Goal: Information Seeking & Learning: Learn about a topic

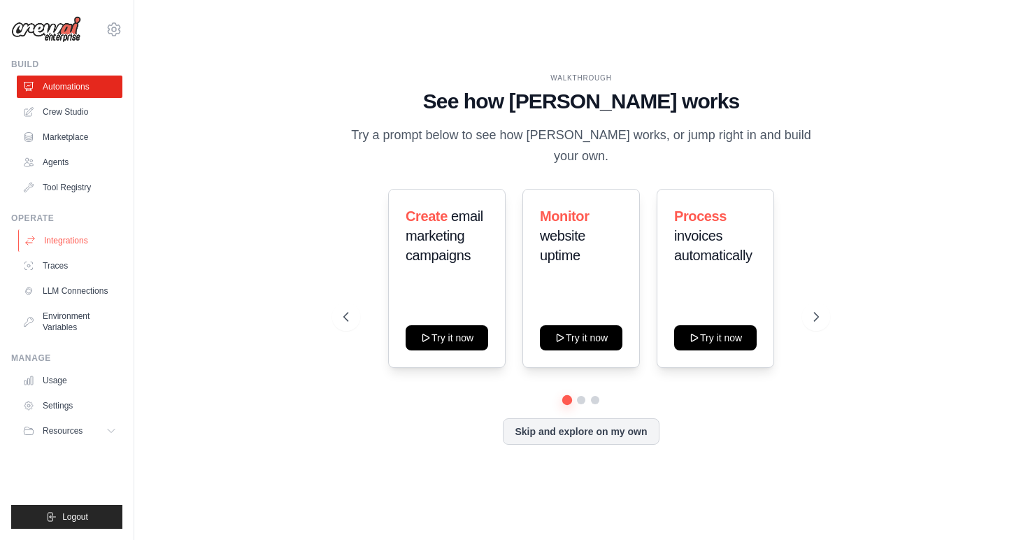
click at [72, 242] on link "Integrations" at bounding box center [71, 240] width 106 height 22
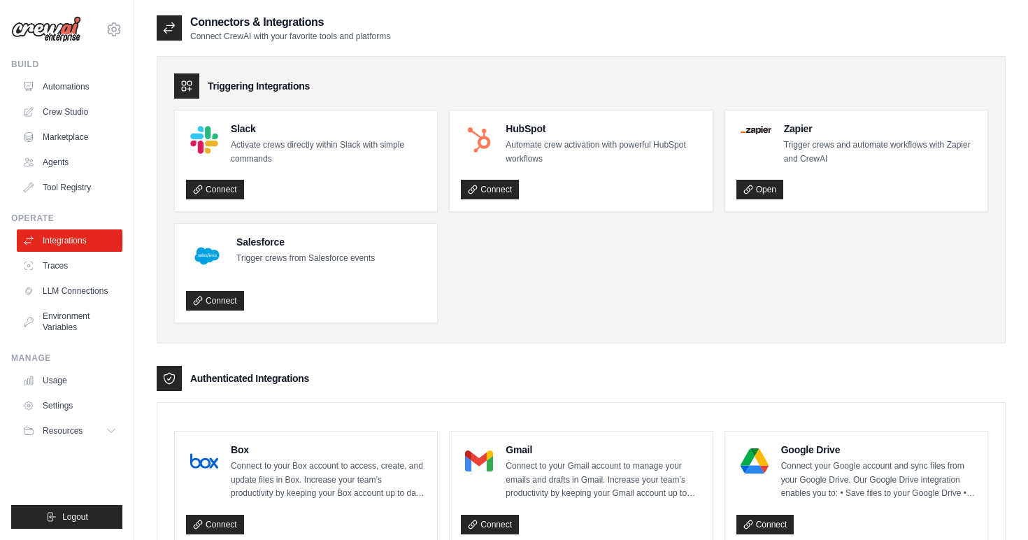
click at [588, 285] on ul "Slack Activate crews directly within Slack with simple commands Connect HubSpot…" at bounding box center [581, 216] width 814 height 213
click at [75, 189] on link "Tool Registry" at bounding box center [71, 187] width 106 height 22
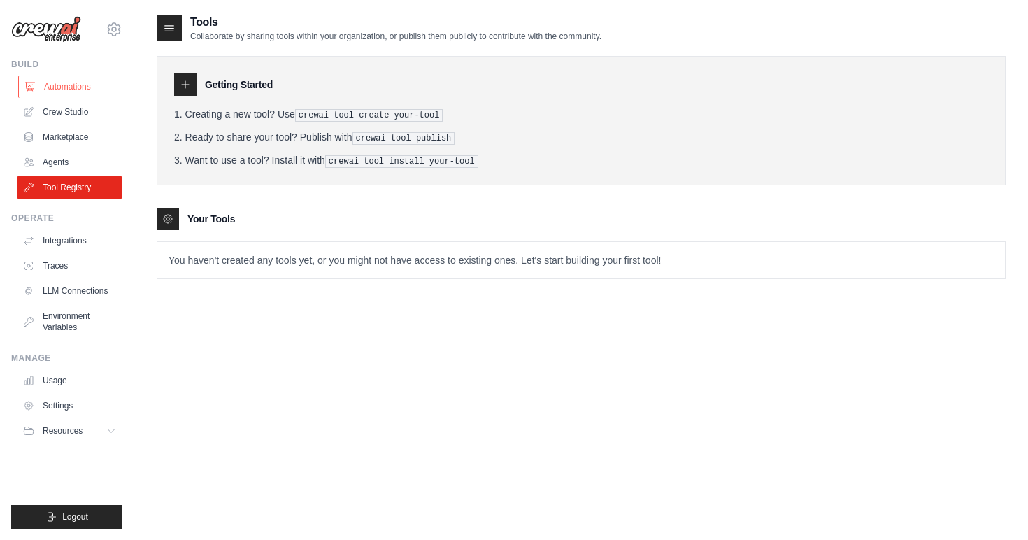
click at [75, 92] on link "Automations" at bounding box center [71, 87] width 106 height 22
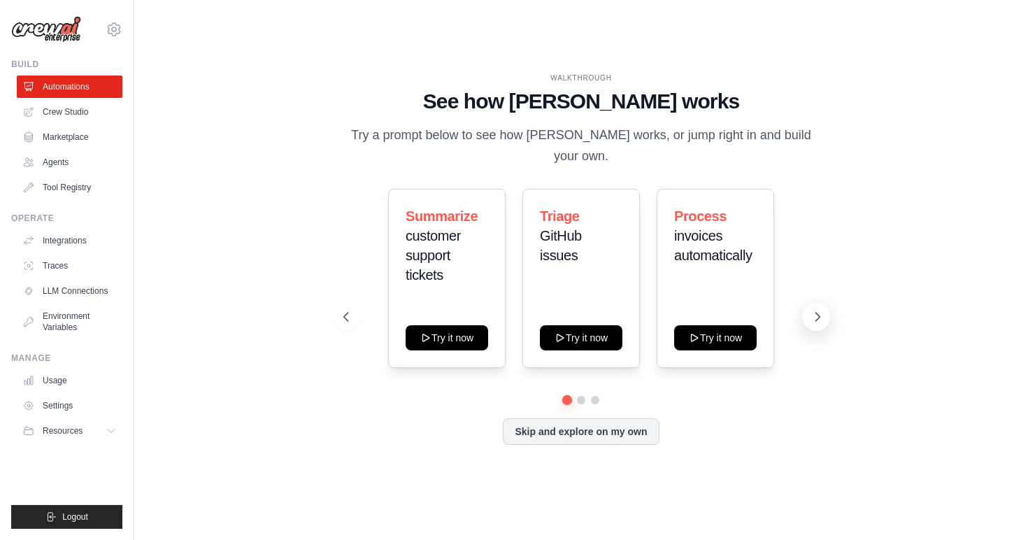
click at [814, 310] on icon at bounding box center [817, 317] width 14 height 14
click at [817, 313] on icon at bounding box center [818, 317] width 4 height 8
click at [619, 418] on button "Skip and explore on my own" at bounding box center [581, 430] width 156 height 27
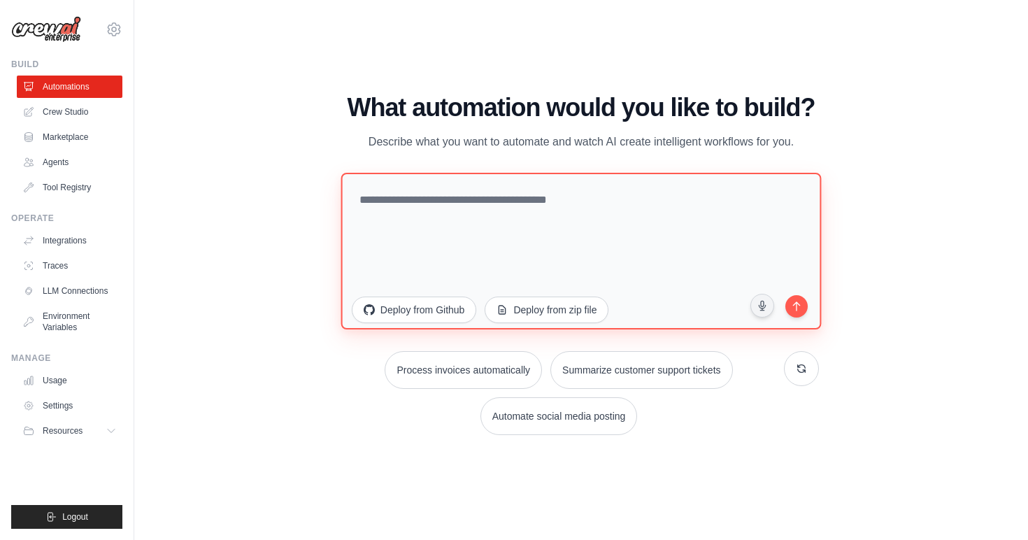
click at [544, 196] on textarea at bounding box center [581, 251] width 480 height 157
type textarea "*"
click at [436, 201] on textarea "**********" at bounding box center [581, 251] width 480 height 157
click at [612, 195] on textarea "**********" at bounding box center [581, 251] width 480 height 157
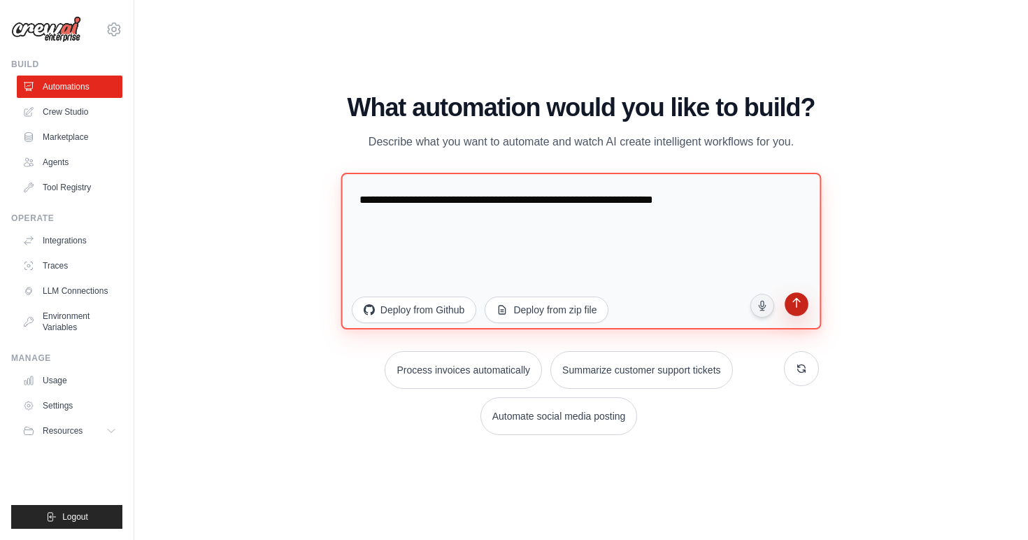
type textarea "**********"
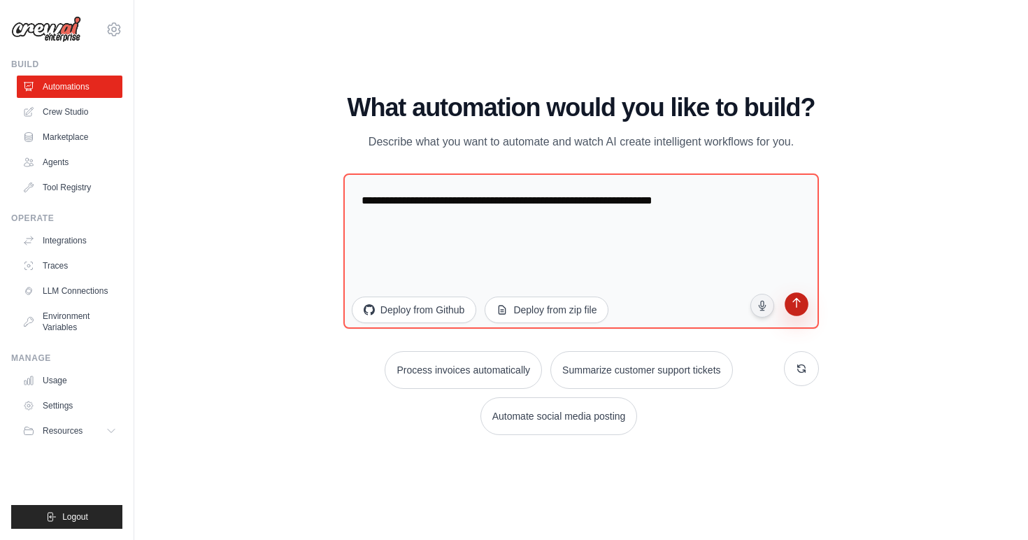
click at [799, 309] on icon "submit" at bounding box center [796, 304] width 13 height 13
click at [83, 114] on link "Crew Studio" at bounding box center [71, 112] width 106 height 22
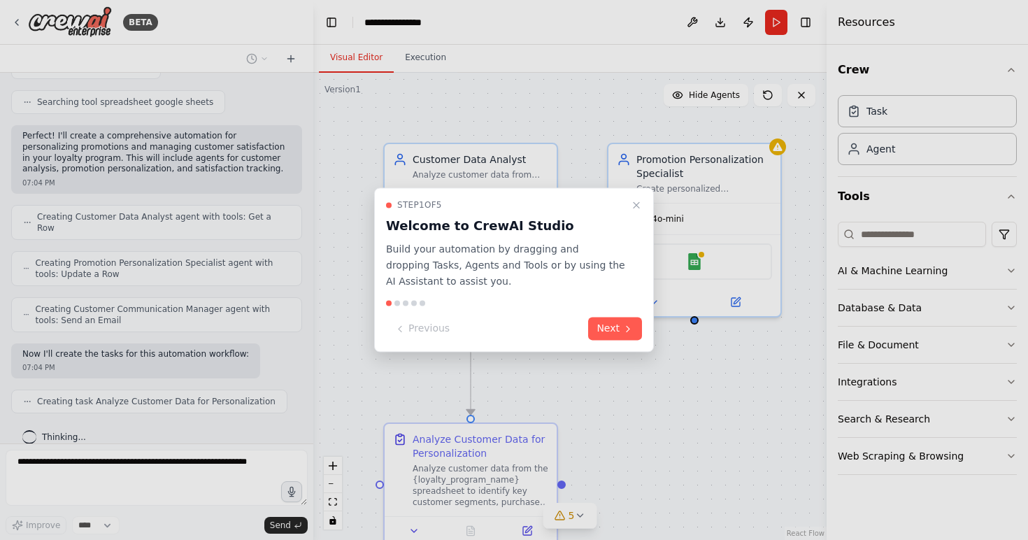
scroll to position [434, 0]
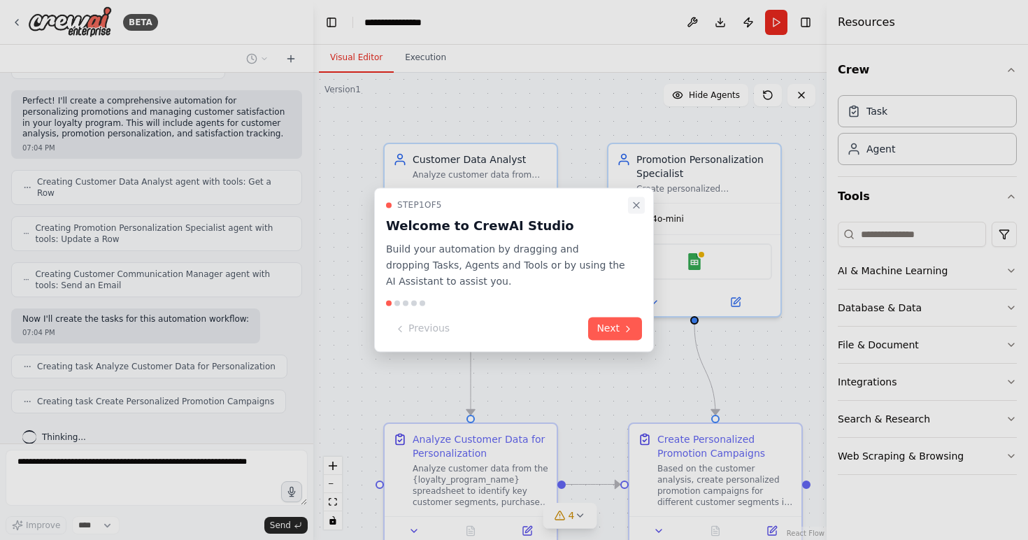
click at [638, 208] on icon "Close walkthrough" at bounding box center [636, 204] width 11 height 11
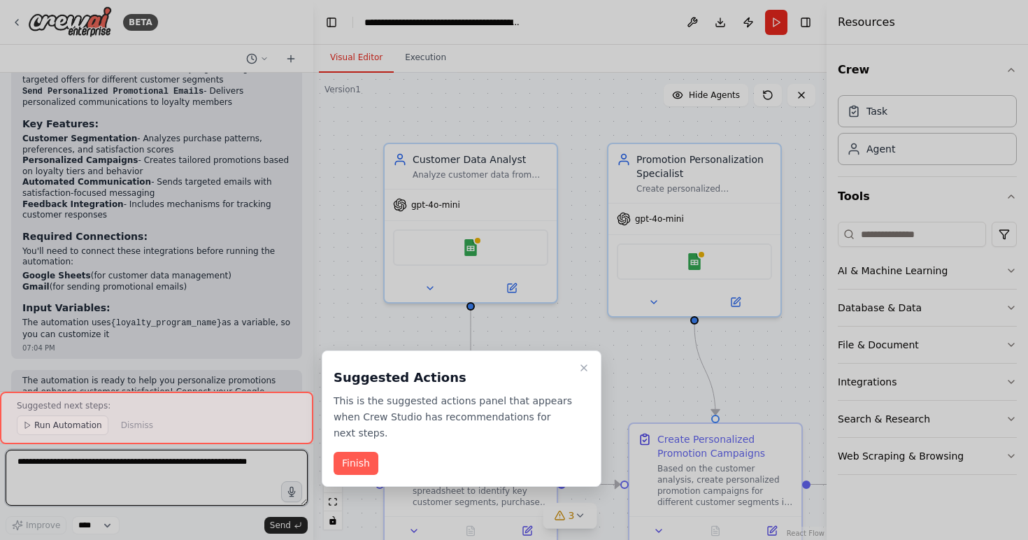
scroll to position [1172, 0]
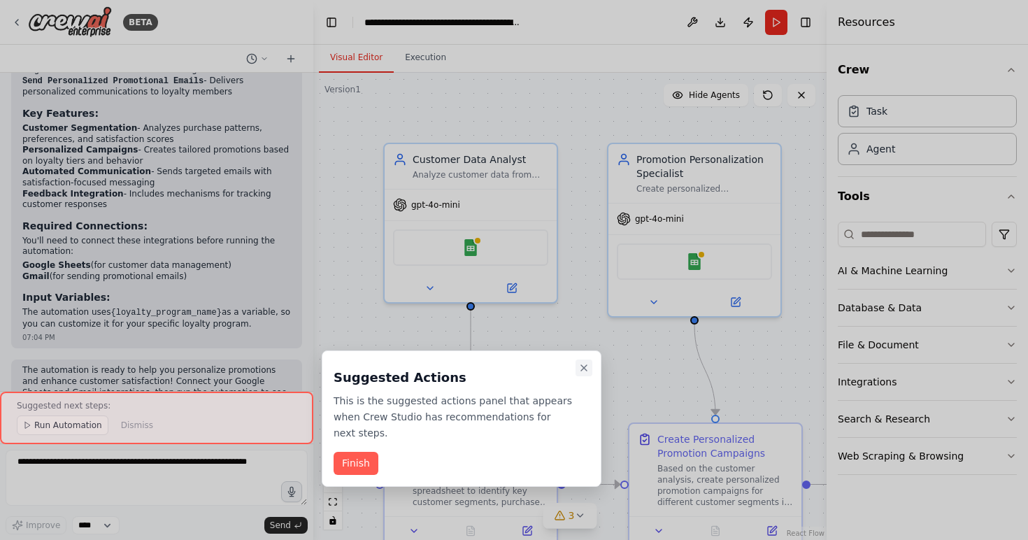
click at [585, 366] on icon "Close walkthrough" at bounding box center [583, 367] width 11 height 11
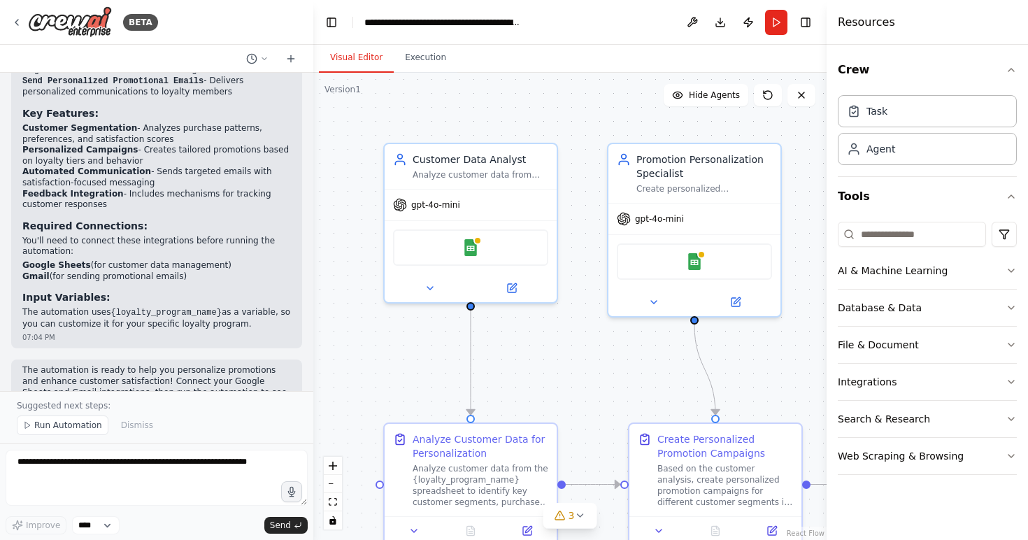
click at [803, 298] on div ".deletable-edge-delete-btn { width: 20px; height: 20px; border: 0px solid #ffff…" at bounding box center [569, 306] width 513 height 467
click at [727, 172] on div "Promotion Personalization Specialist" at bounding box center [704, 164] width 136 height 28
click at [701, 508] on div "Create Personalized Promotion Campaigns Based on the customer analysis, create …" at bounding box center [715, 467] width 172 height 92
click at [773, 529] on icon at bounding box center [772, 528] width 8 height 8
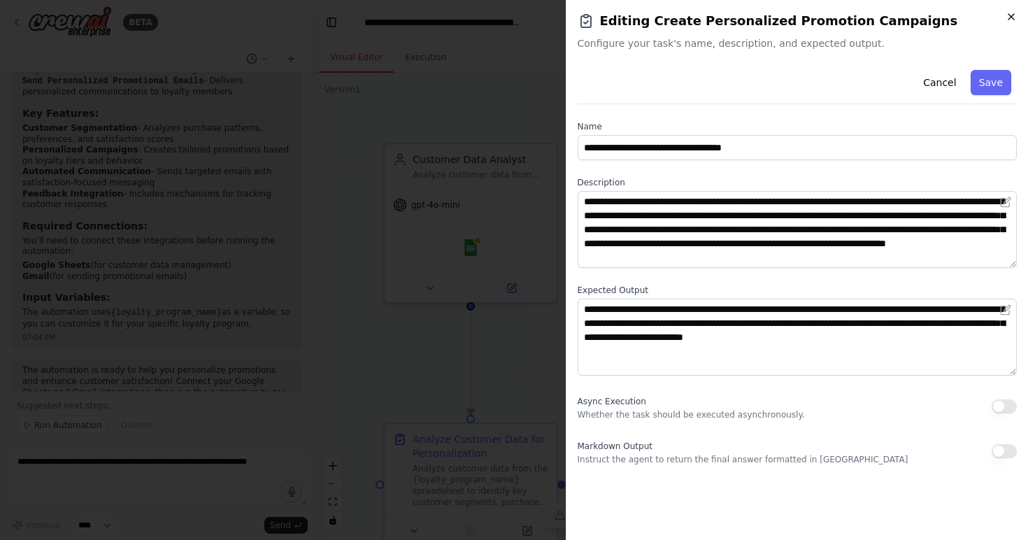
click at [1012, 21] on icon "button" at bounding box center [1010, 16] width 11 height 11
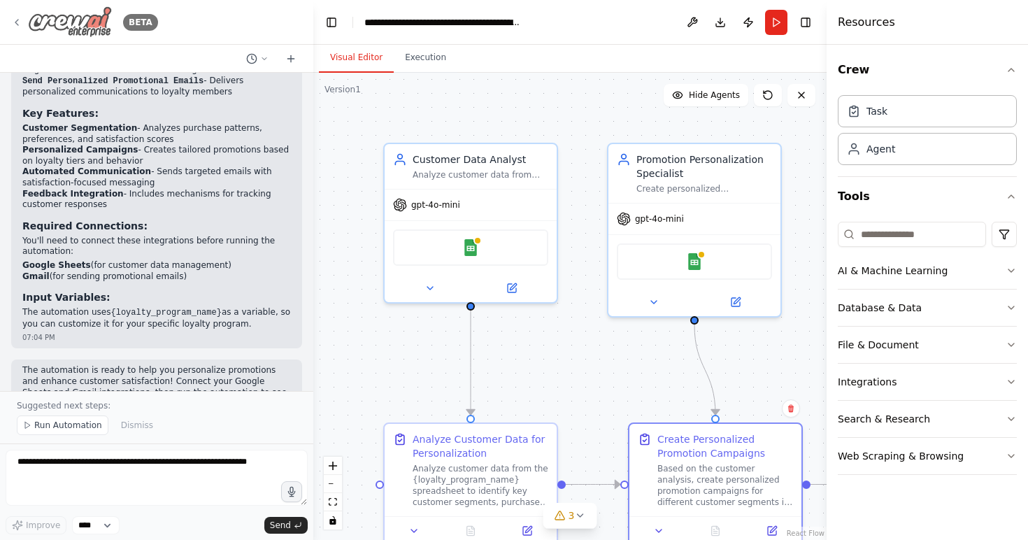
click at [19, 20] on icon at bounding box center [16, 22] width 11 height 11
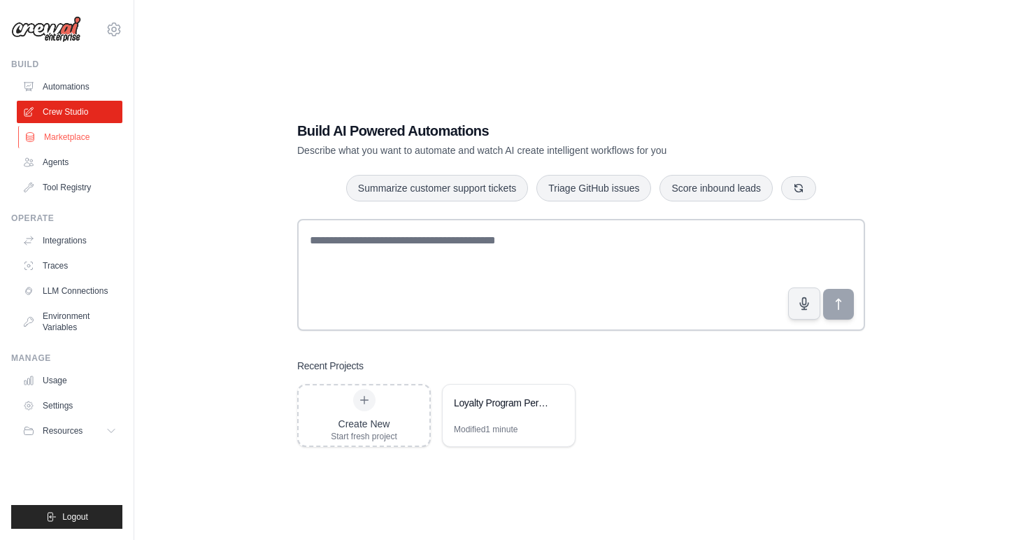
click at [71, 144] on link "Marketplace" at bounding box center [71, 137] width 106 height 22
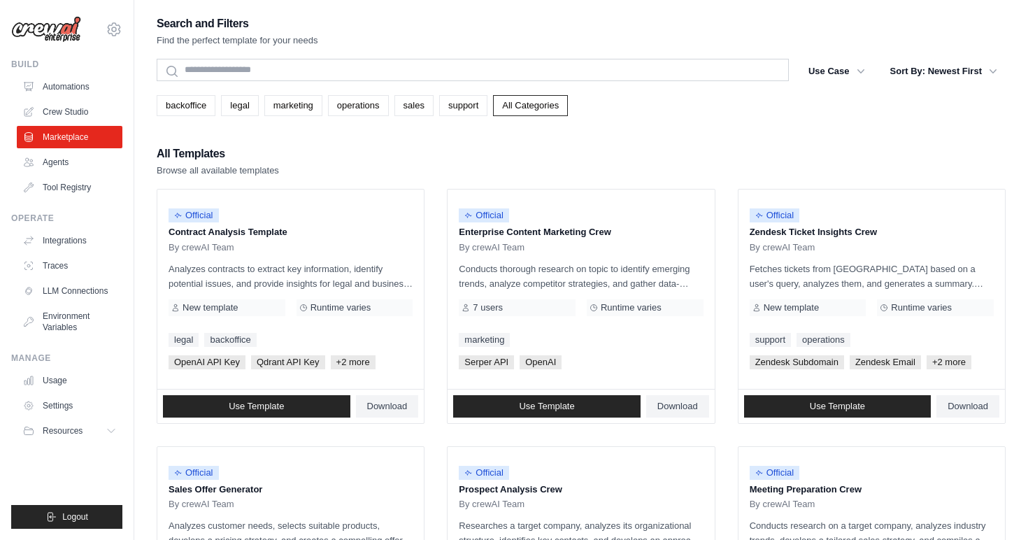
click at [629, 162] on div "All Templates Browse all available templates" at bounding box center [581, 161] width 849 height 34
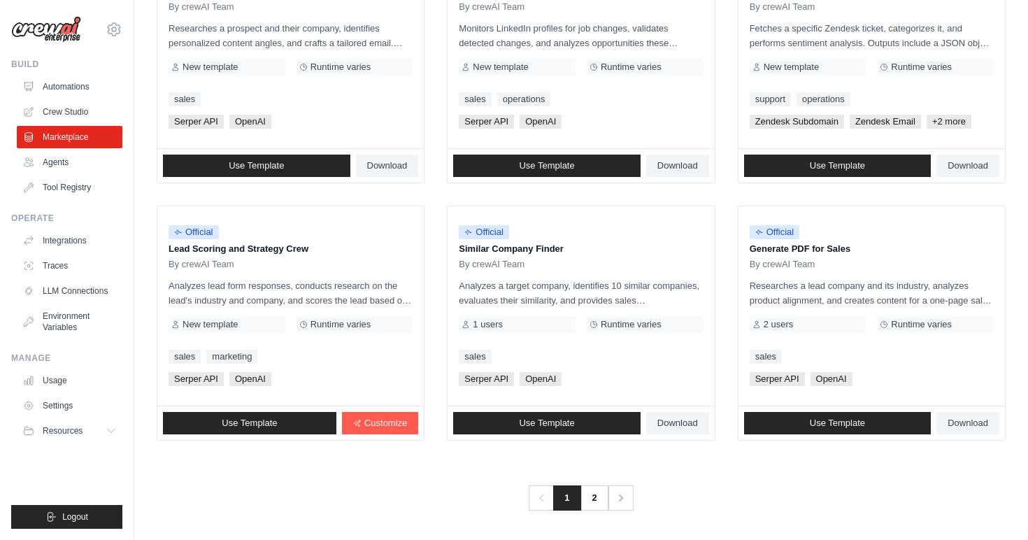
scroll to position [754, 0]
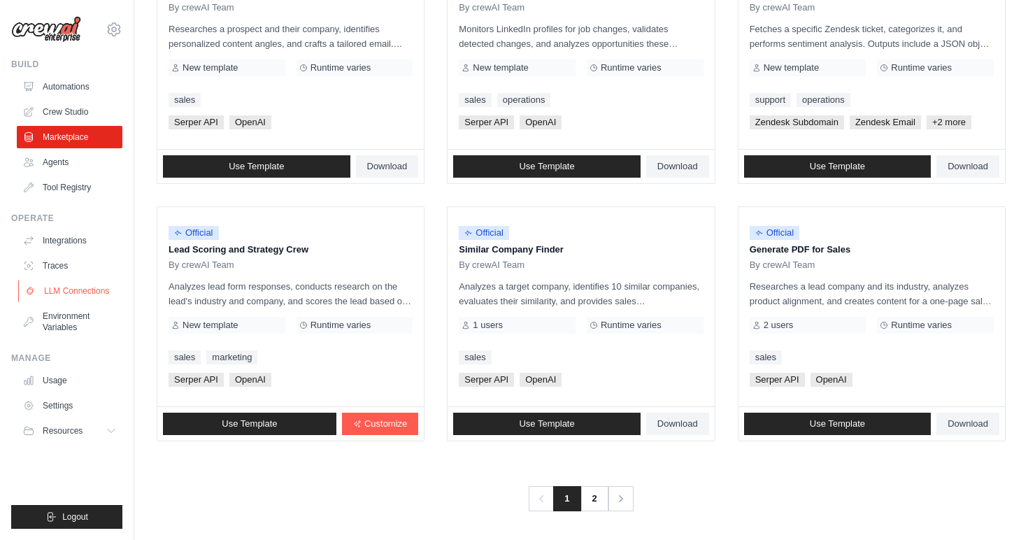
click at [80, 292] on link "LLM Connections" at bounding box center [71, 291] width 106 height 22
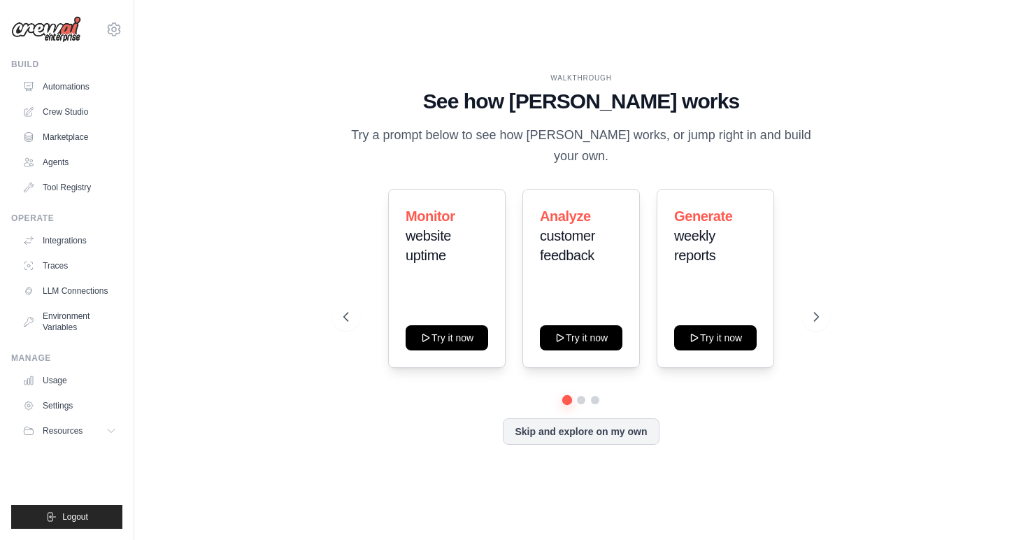
click at [736, 94] on div "WALKTHROUGH See how CrewAI works Try a prompt below to see how CrewAI works, or…" at bounding box center [580, 120] width 475 height 94
click at [815, 303] on button at bounding box center [816, 317] width 28 height 28
click at [595, 427] on button "Skip and explore on my own" at bounding box center [581, 430] width 156 height 27
